Goal: Find specific page/section: Find specific page/section

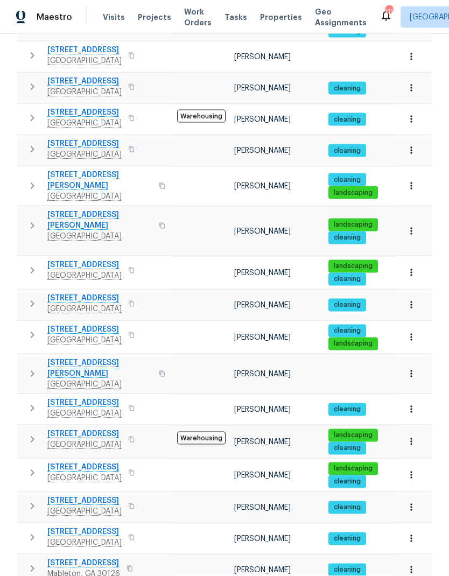
scroll to position [43, 0]
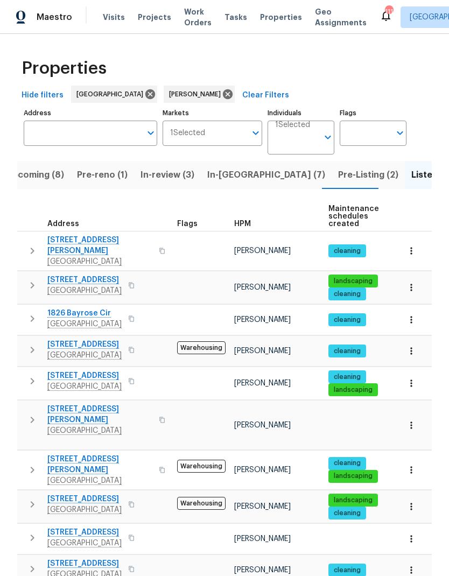
scroll to position [0, 0]
click at [411, 167] on span "Listed (25)" at bounding box center [434, 174] width 46 height 15
click at [34, 347] on icon "button" at bounding box center [33, 350] width 4 height 6
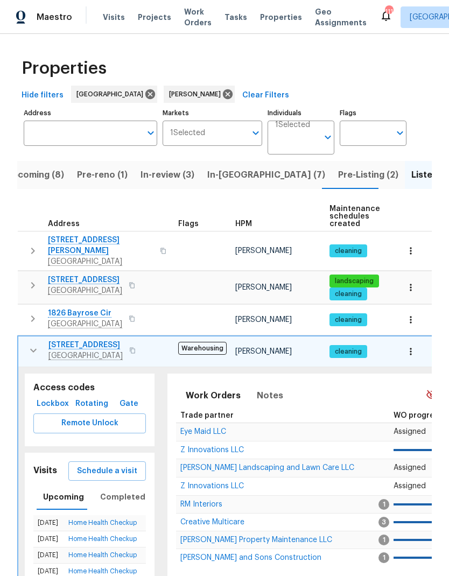
click at [230, 482] on span "Z Innovations LLC" at bounding box center [212, 486] width 64 height 8
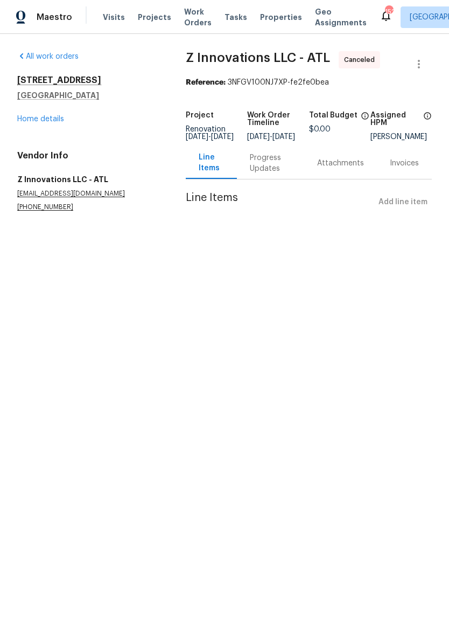
click at [54, 121] on link "Home details" at bounding box center [40, 119] width 47 height 8
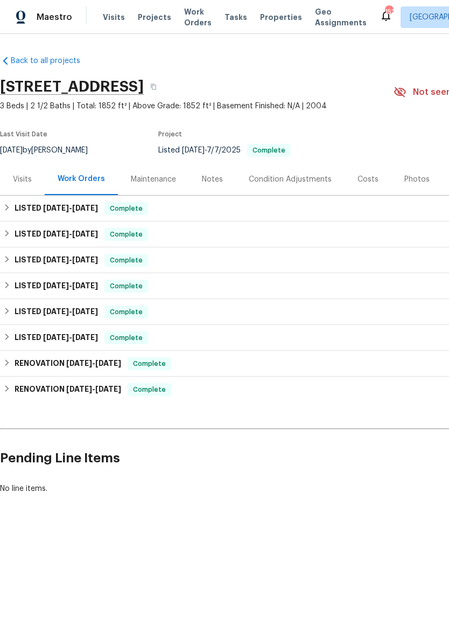
click at [23, 183] on div "Visits" at bounding box center [22, 179] width 19 height 11
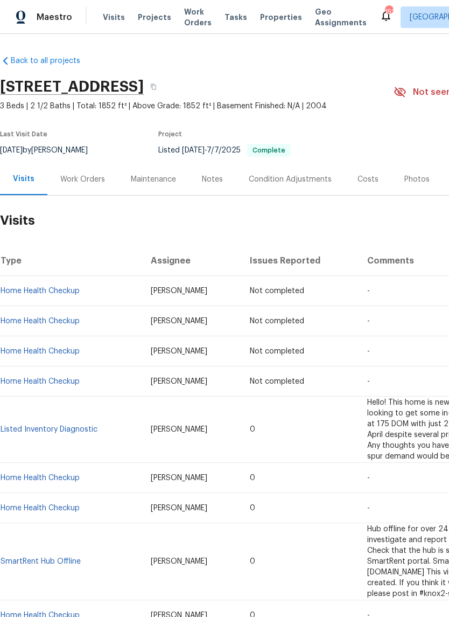
click at [365, 181] on div "Costs" at bounding box center [368, 179] width 21 height 11
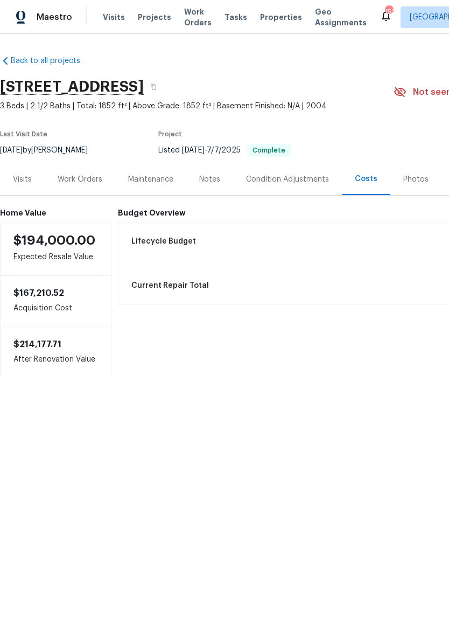
click at [25, 183] on div "Visits" at bounding box center [22, 179] width 19 height 11
